Goal: Transaction & Acquisition: Purchase product/service

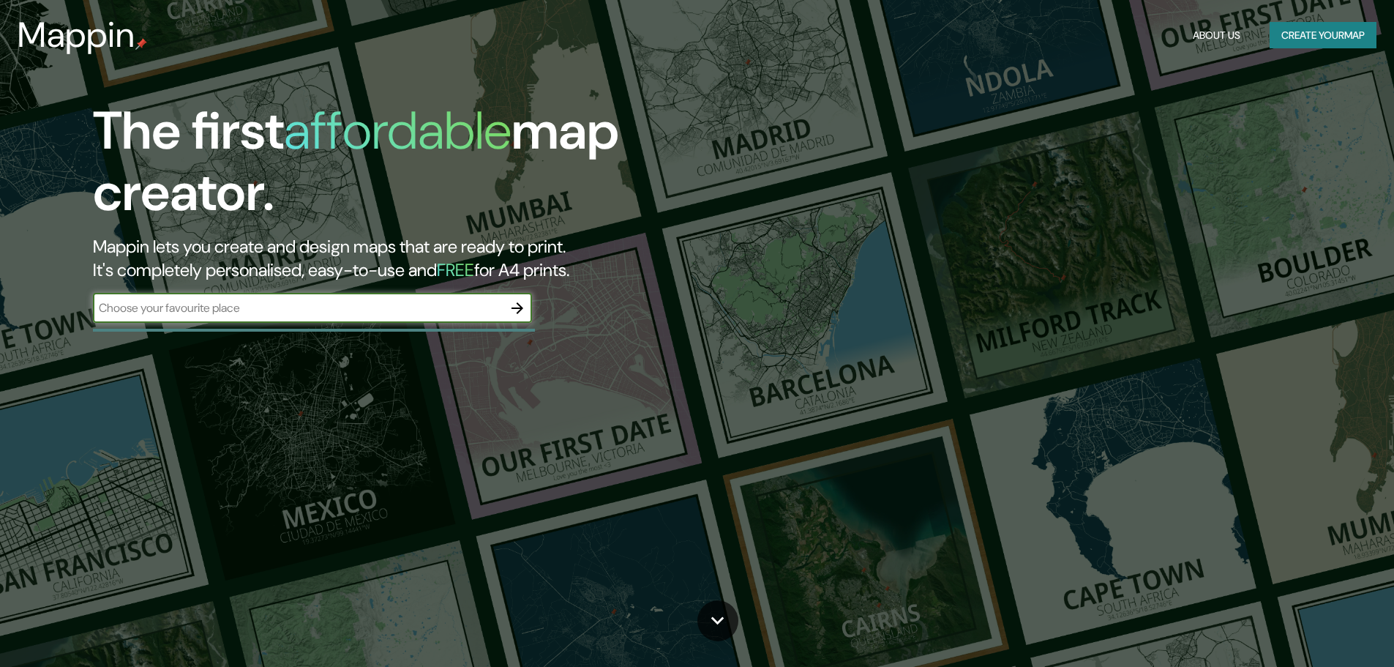
click at [359, 315] on input "text" at bounding box center [298, 307] width 410 height 17
type input "tucuman"
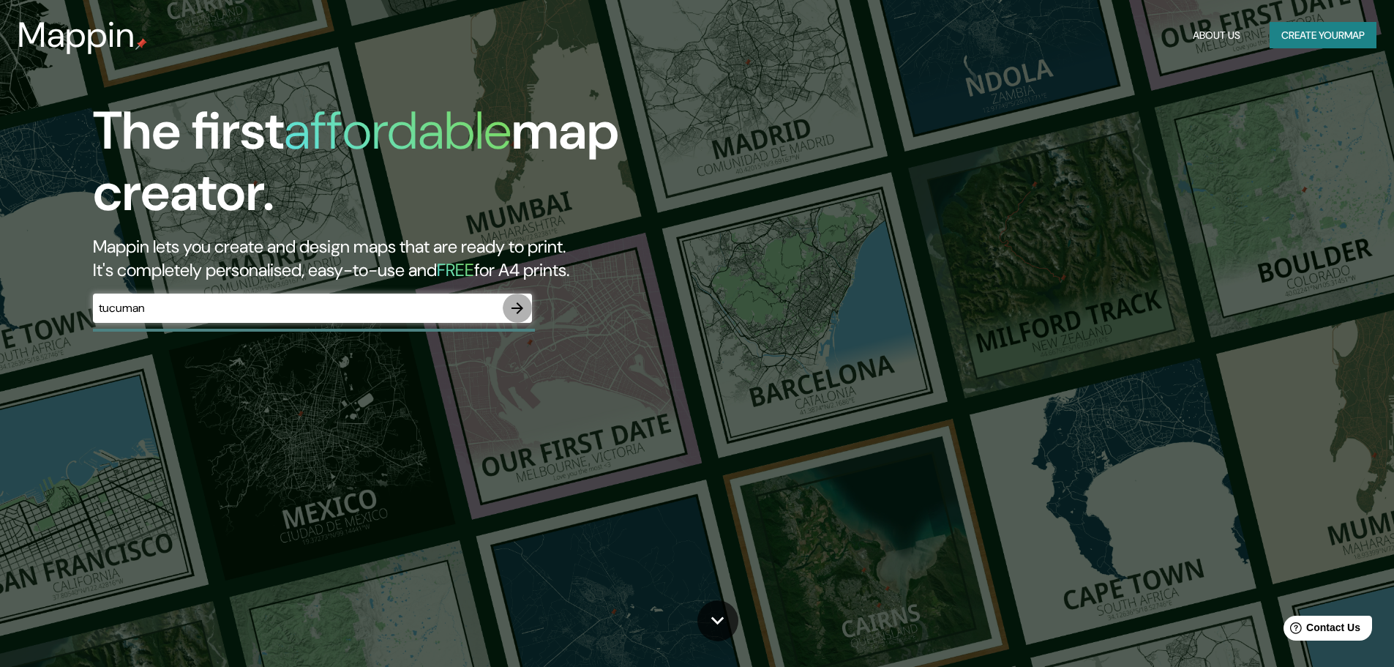
click at [520, 310] on icon "button" at bounding box center [517, 308] width 12 height 12
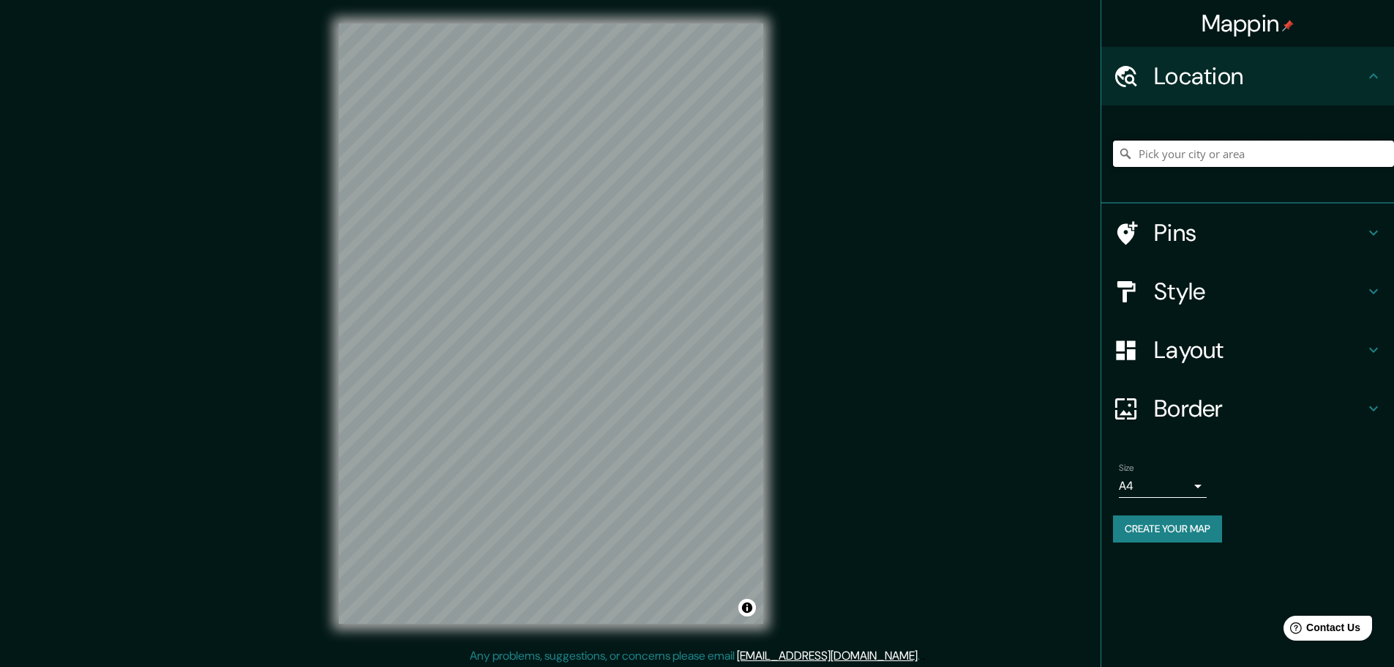
click at [1157, 150] on input "Pick your city or area" at bounding box center [1253, 153] width 281 height 26
type input "t"
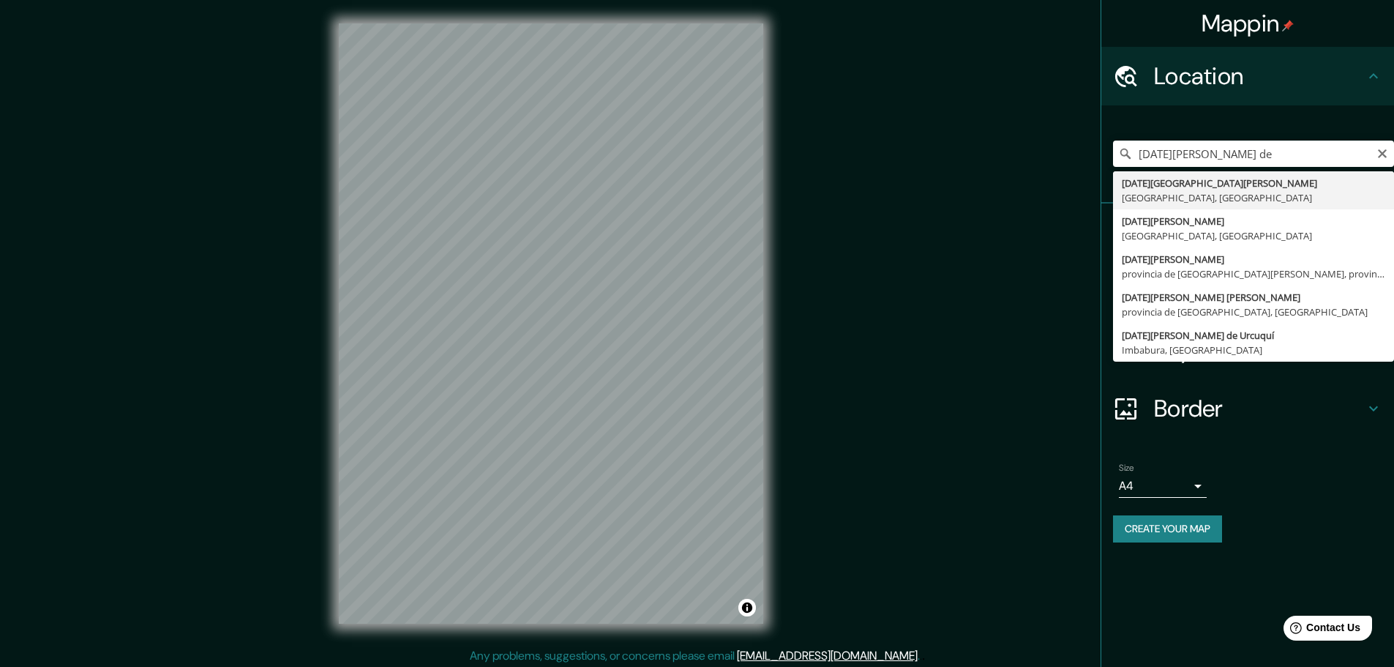
type input "[DATE][GEOGRAPHIC_DATA][PERSON_NAME], [GEOGRAPHIC_DATA], [GEOGRAPHIC_DATA]"
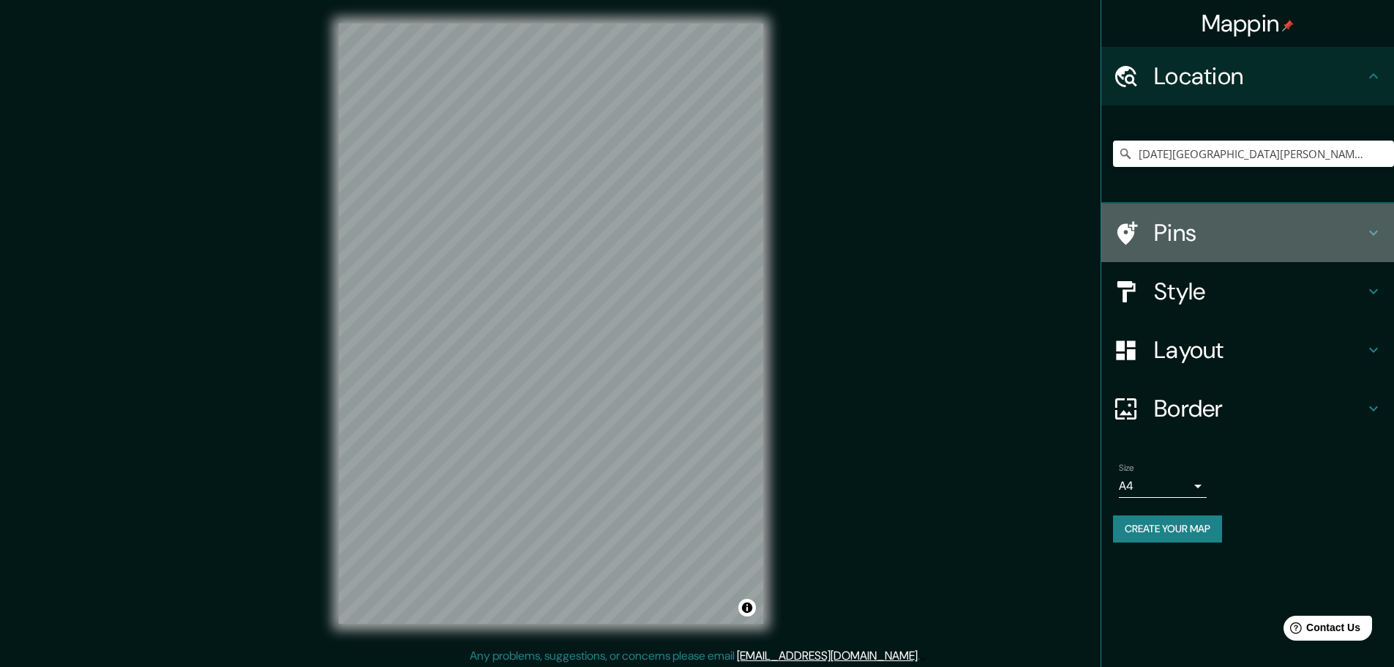
click at [1217, 231] on h4 "Pins" at bounding box center [1259, 232] width 211 height 29
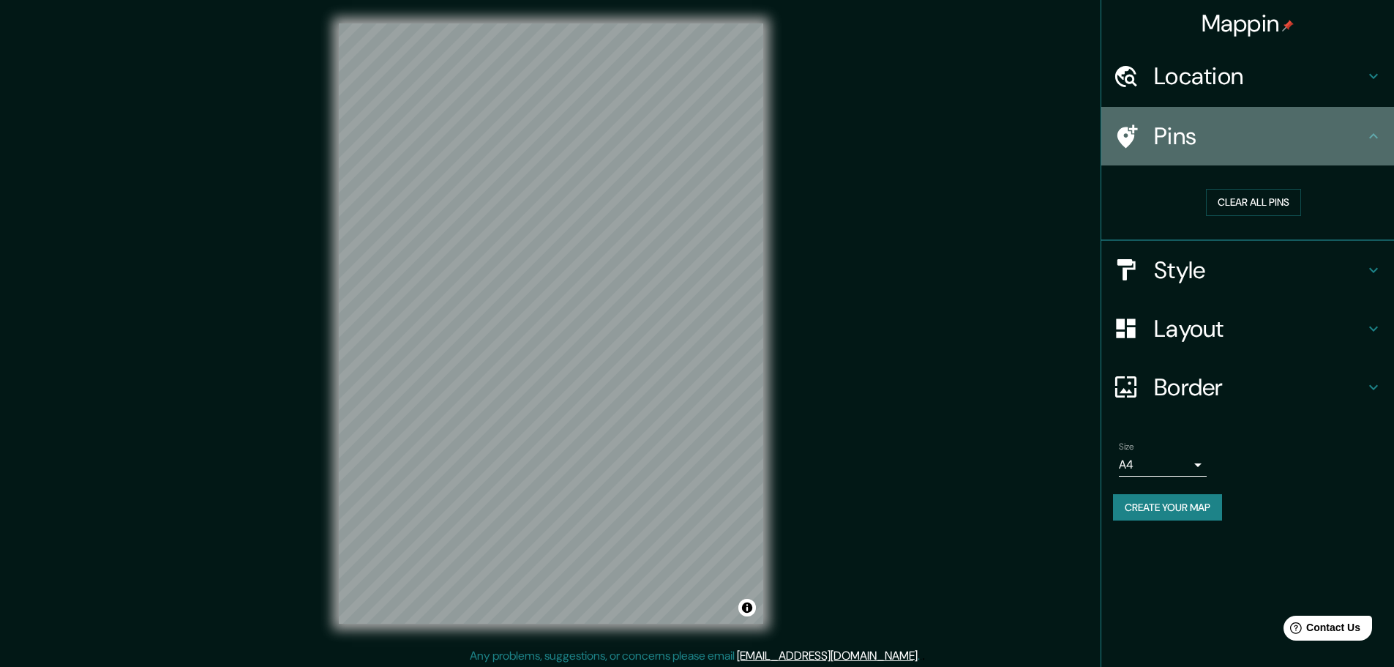
click at [1243, 156] on div "Pins" at bounding box center [1247, 136] width 293 height 59
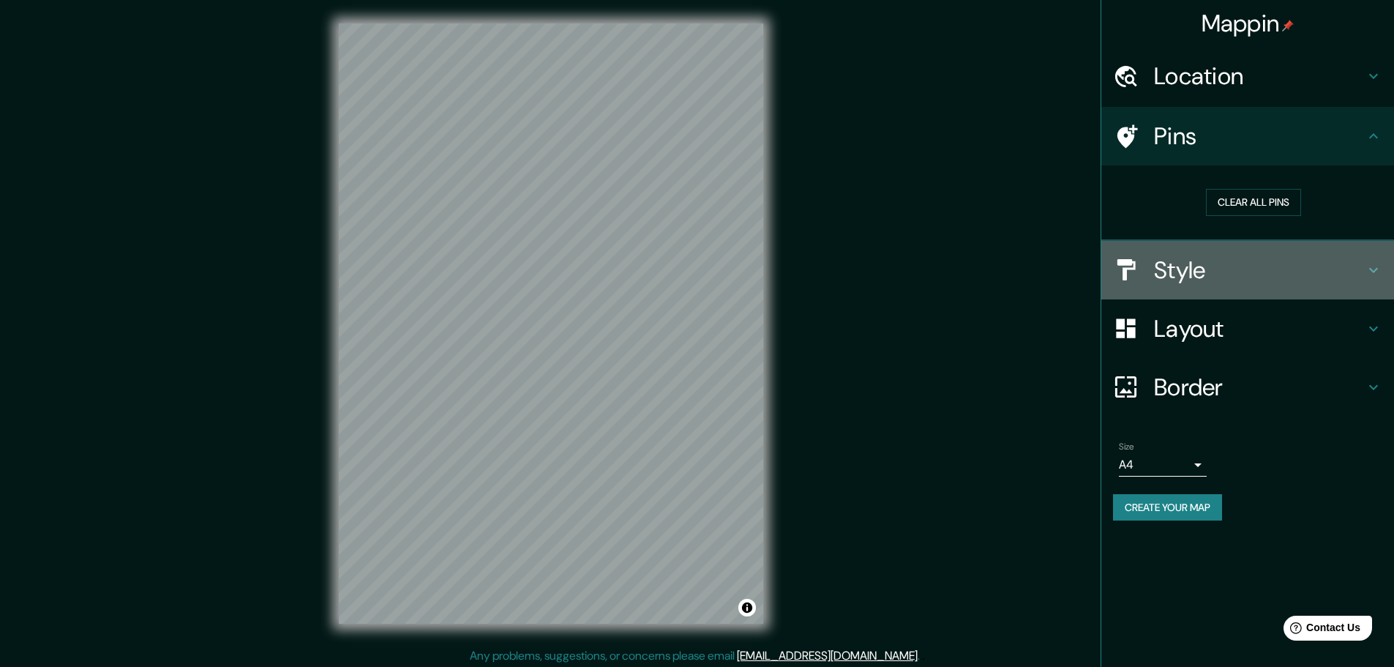
click at [1248, 267] on h4 "Style" at bounding box center [1259, 269] width 211 height 29
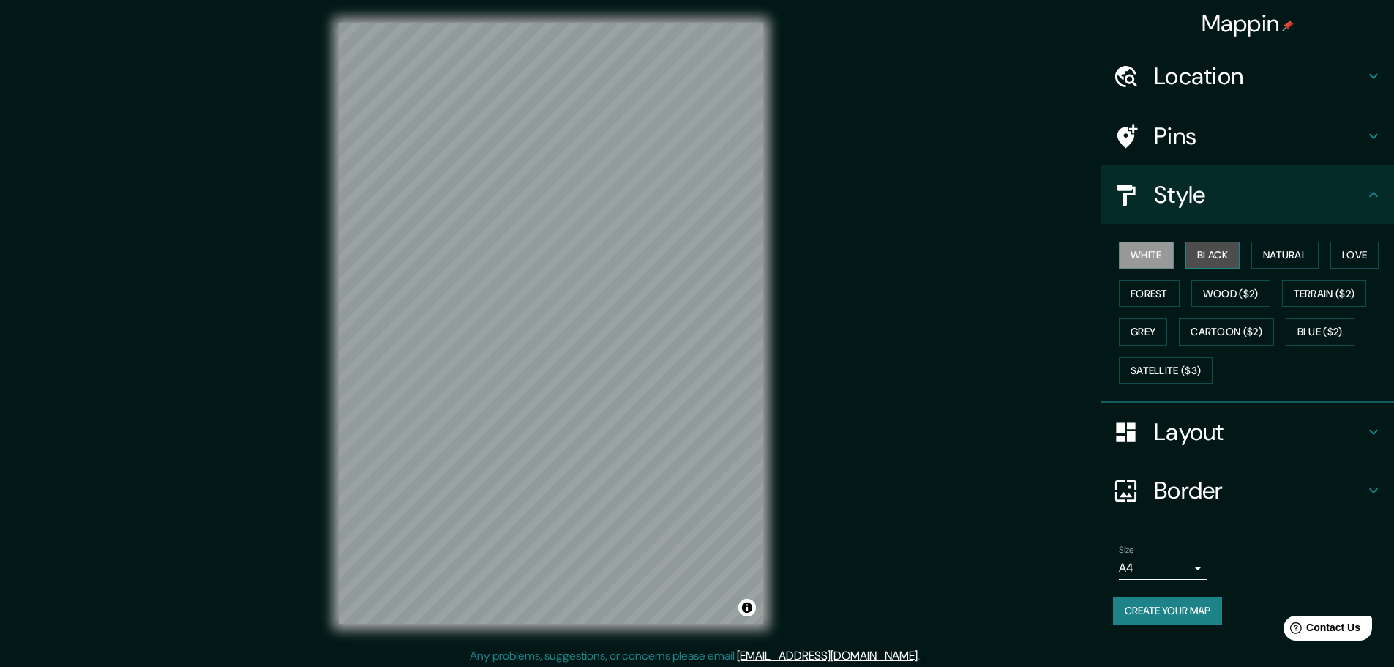
click at [1210, 259] on button "Black" at bounding box center [1212, 254] width 55 height 27
click at [1297, 248] on button "Natural" at bounding box center [1284, 254] width 67 height 27
click at [1368, 256] on button "Love" at bounding box center [1354, 254] width 48 height 27
click at [1329, 299] on button "Terrain ($2)" at bounding box center [1324, 293] width 85 height 27
click at [1250, 302] on button "Wood ($2)" at bounding box center [1230, 293] width 79 height 27
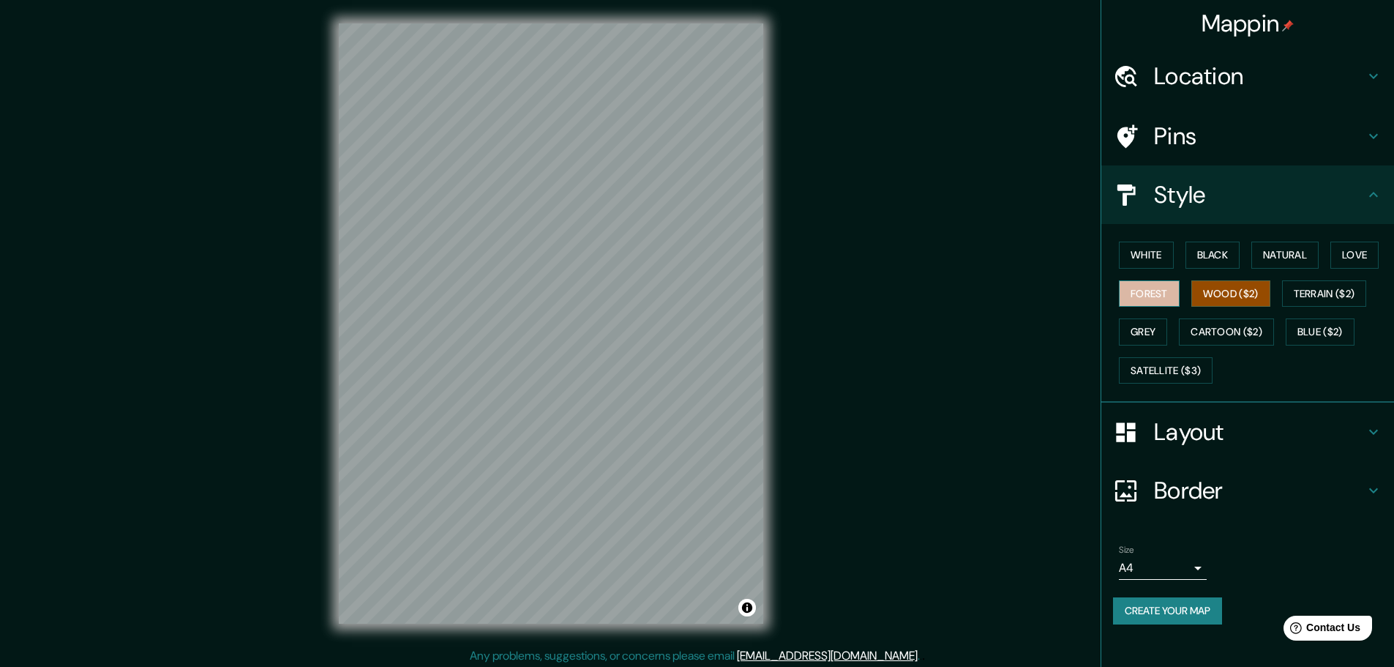
click at [1143, 288] on button "Forest" at bounding box center [1149, 293] width 61 height 27
click at [1204, 260] on button "Black" at bounding box center [1212, 254] width 55 height 27
